Goal: Task Accomplishment & Management: Manage account settings

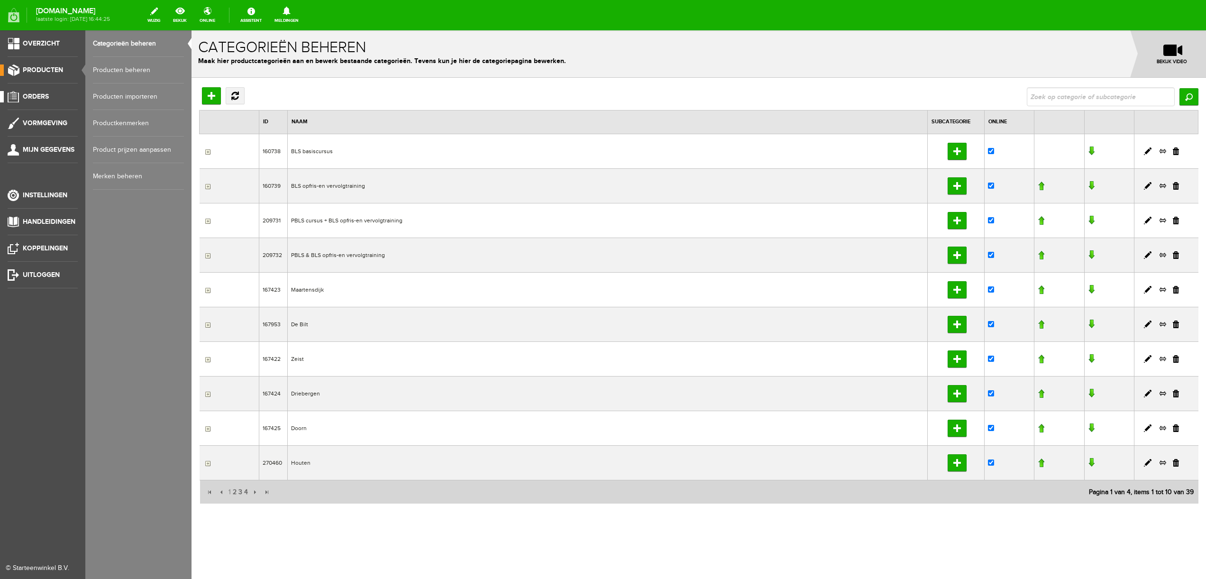
click at [37, 97] on span "Orders" at bounding box center [36, 96] width 26 height 8
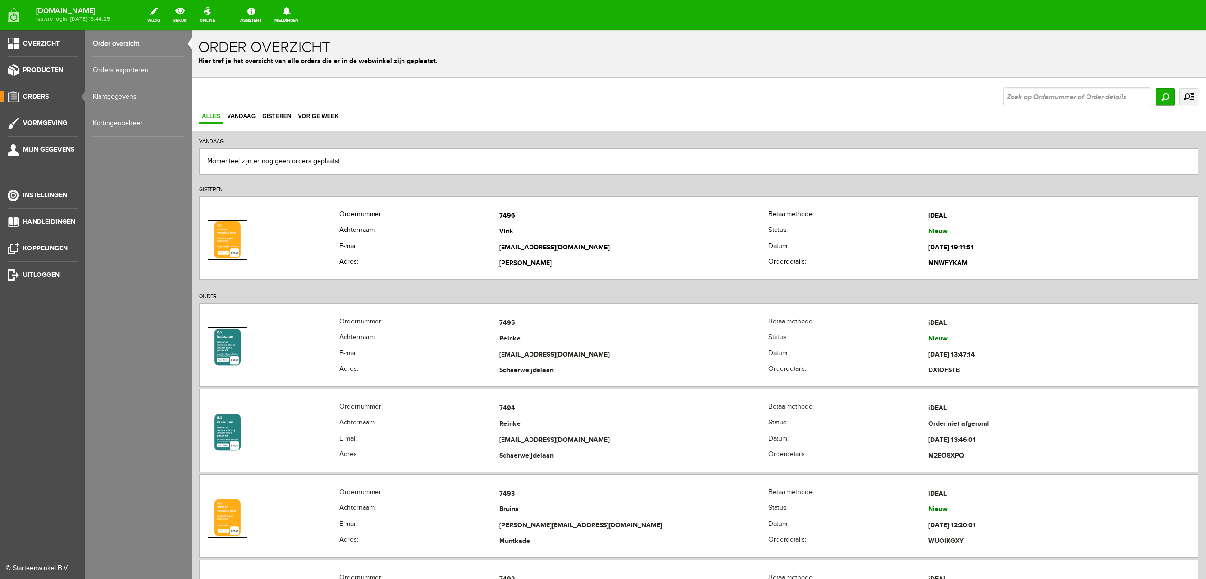
click at [117, 127] on link "Kortingenbeheer" at bounding box center [138, 123] width 91 height 27
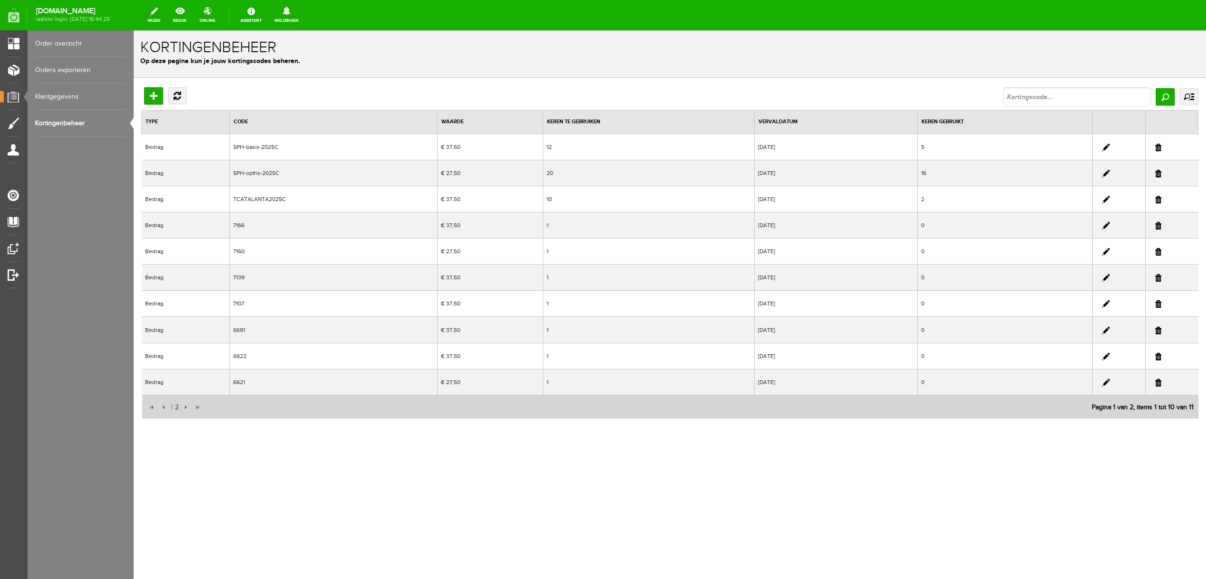
click at [1105, 173] on link at bounding box center [1106, 174] width 8 height 8
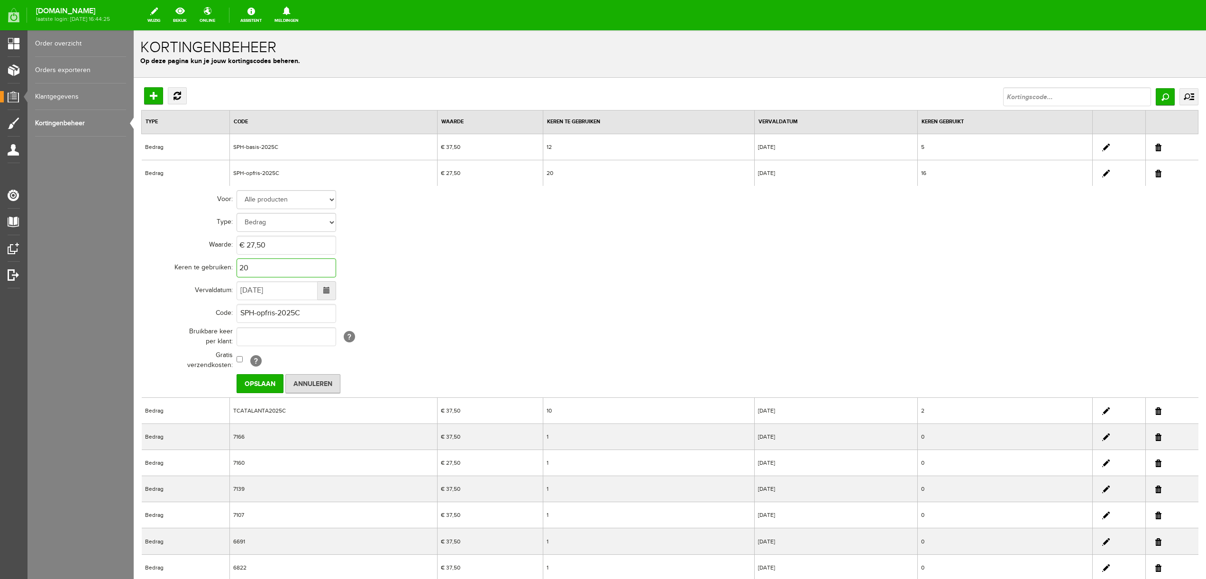
click at [251, 270] on input "20" at bounding box center [286, 267] width 100 height 19
type input "25"
click at [257, 381] on input "Opslaan" at bounding box center [259, 383] width 47 height 19
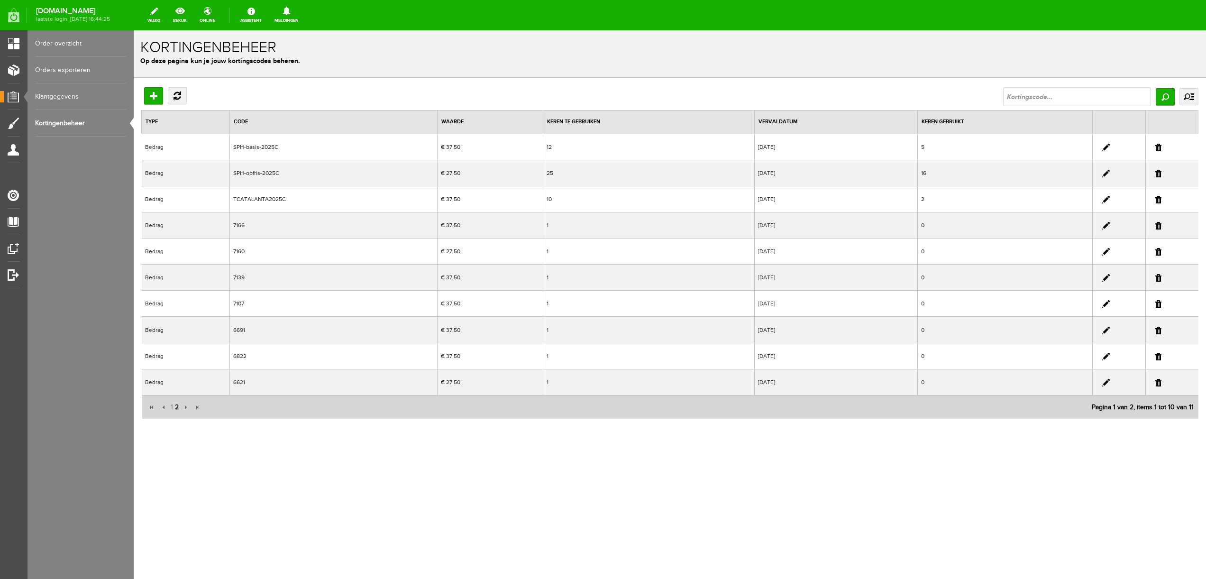
click at [177, 405] on span "2" at bounding box center [177, 407] width 6 height 19
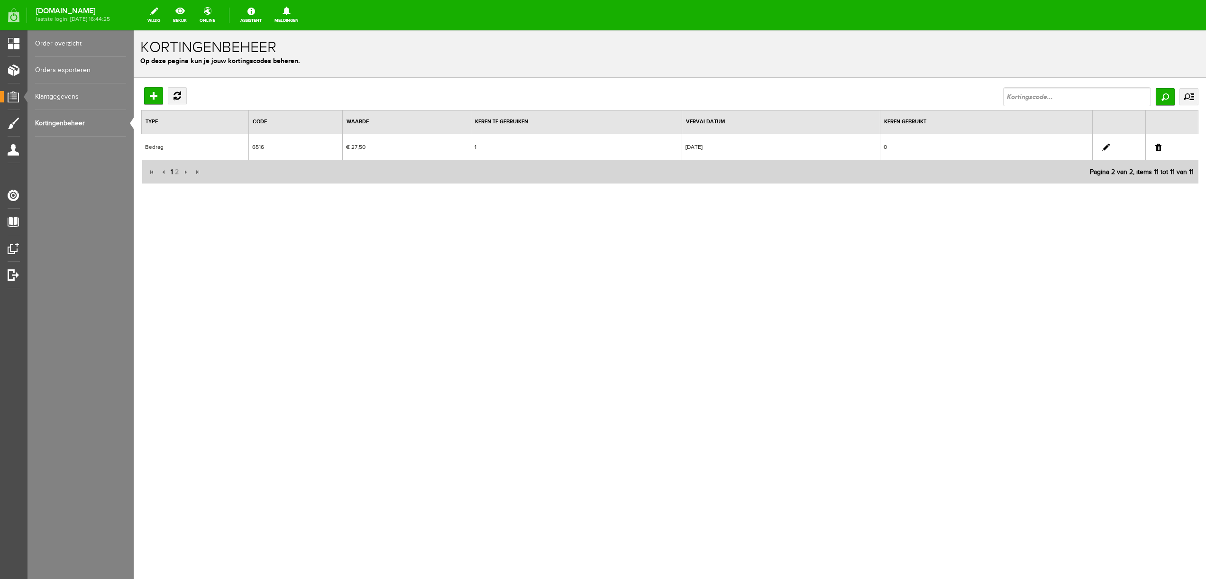
click at [170, 169] on span "1" at bounding box center [172, 172] width 4 height 19
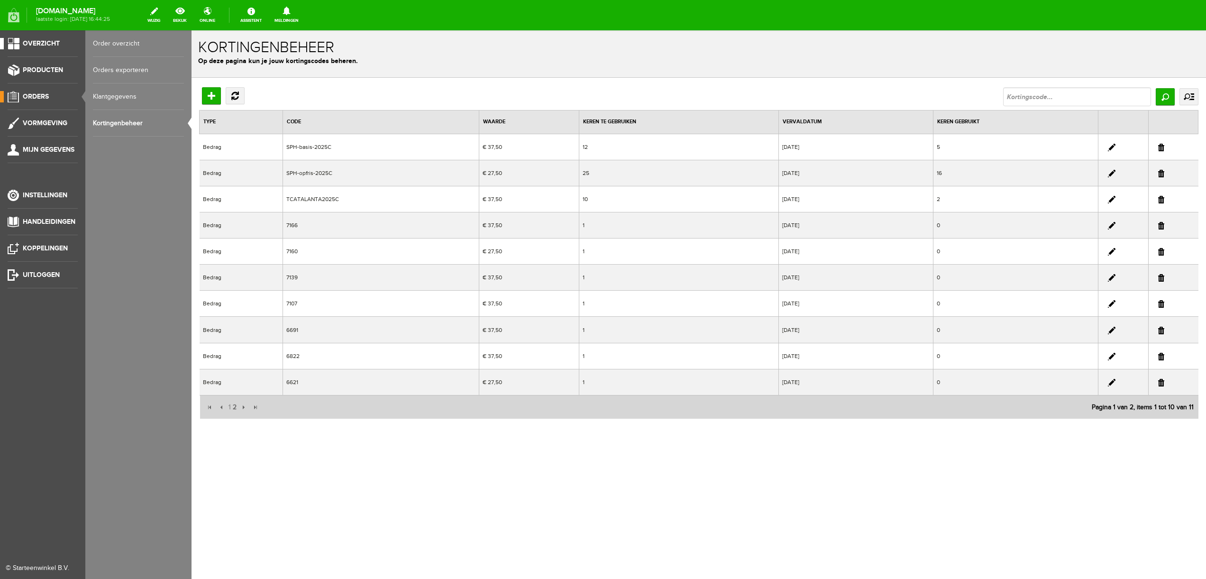
click at [45, 41] on span "Overzicht" at bounding box center [41, 43] width 37 height 8
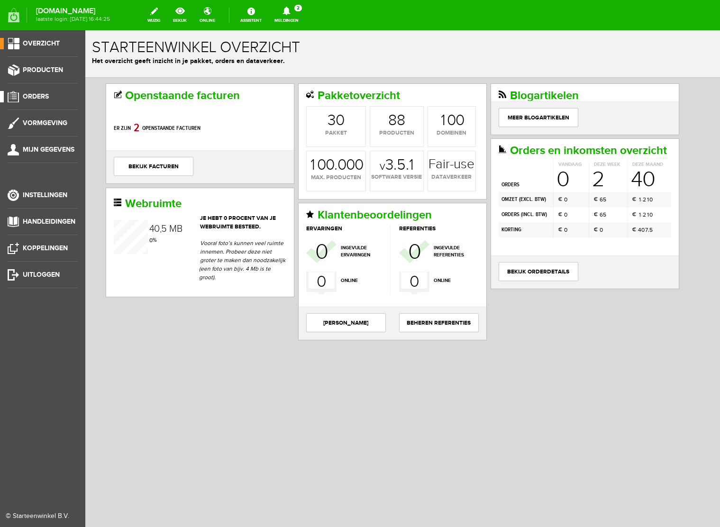
click at [33, 92] on link "Orders" at bounding box center [39, 96] width 78 height 11
